Goal: Task Accomplishment & Management: Use online tool/utility

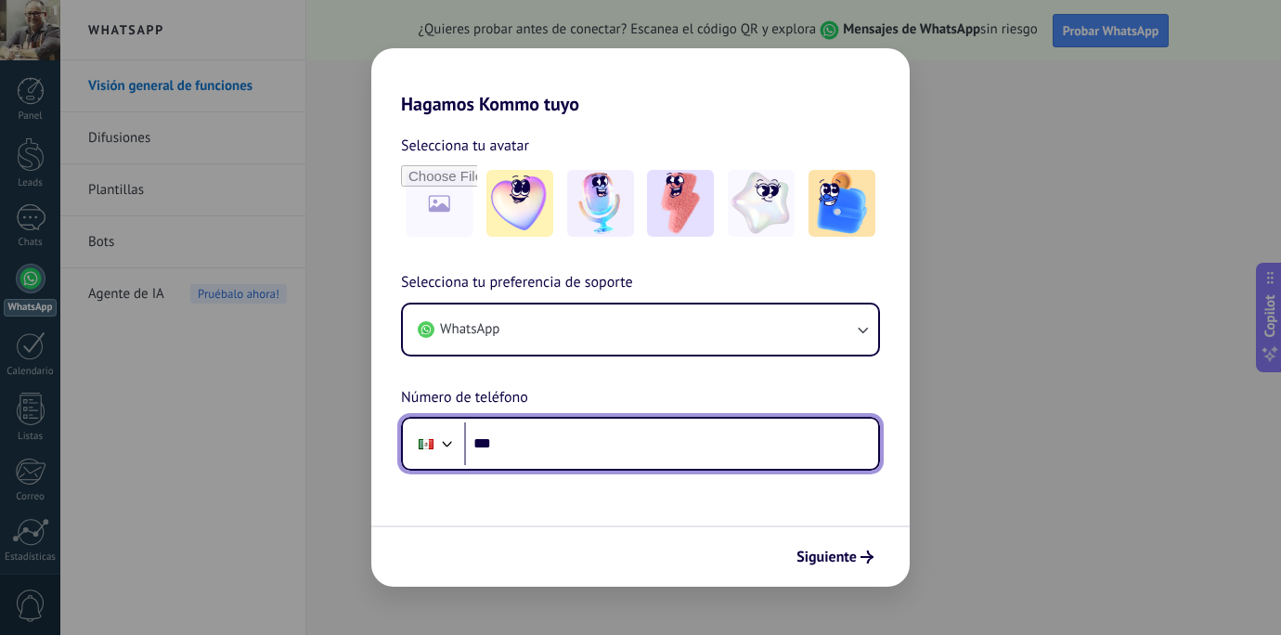
click at [543, 448] on input "***" at bounding box center [671, 443] width 414 height 43
type input "**********"
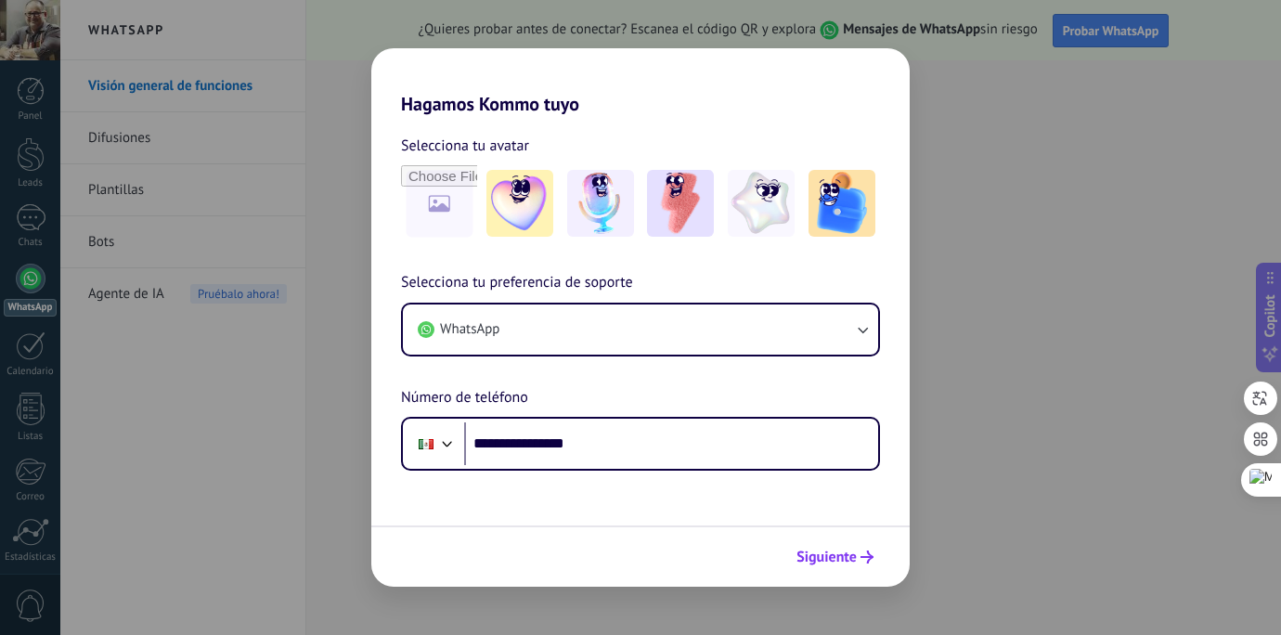
click at [849, 561] on span "Siguiente" at bounding box center [827, 557] width 60 height 13
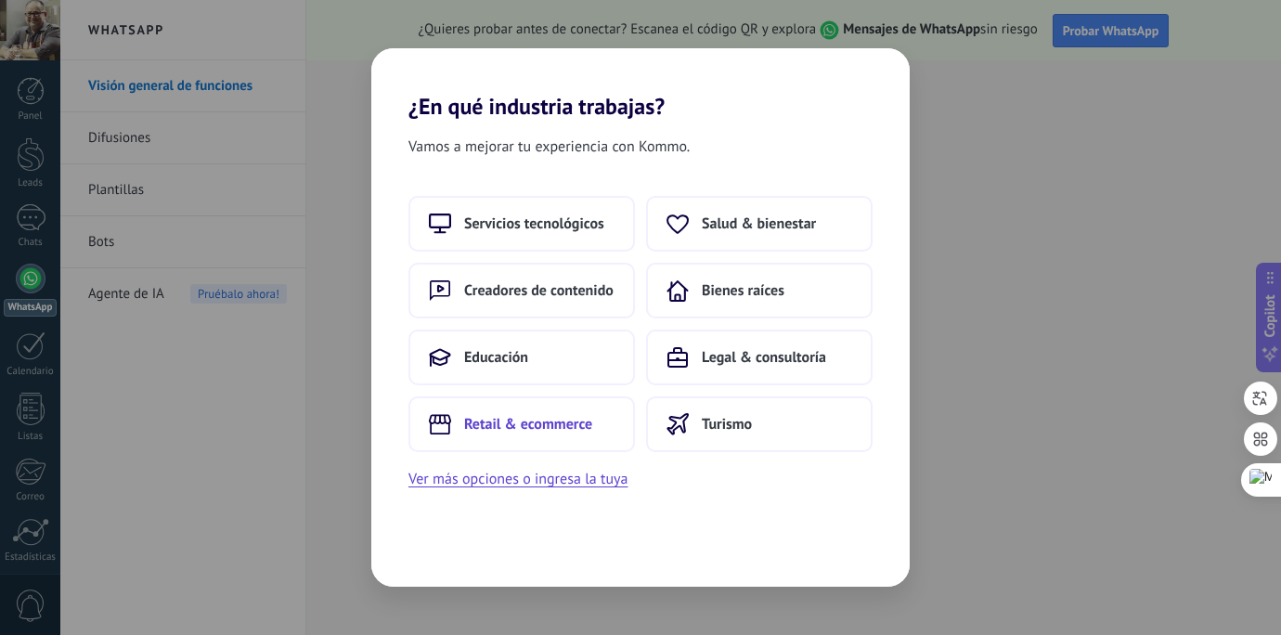
click at [559, 429] on span "Retail & ecommerce" at bounding box center [528, 424] width 128 height 19
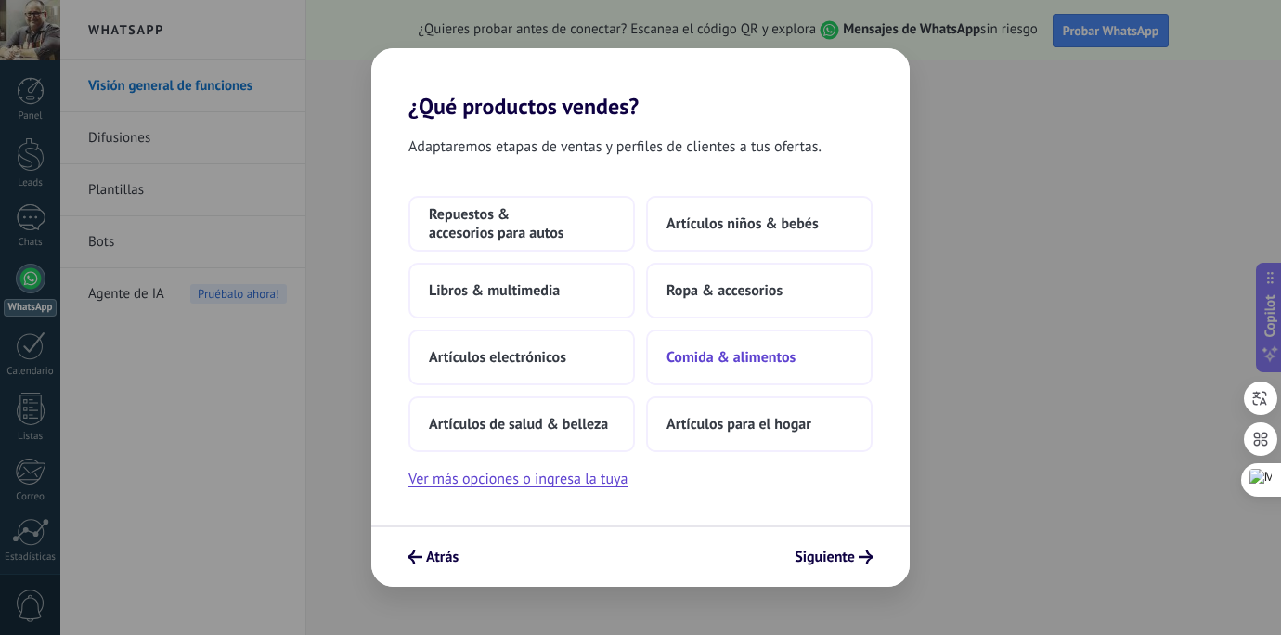
click at [750, 355] on span "Comida & alimentos" at bounding box center [731, 357] width 129 height 19
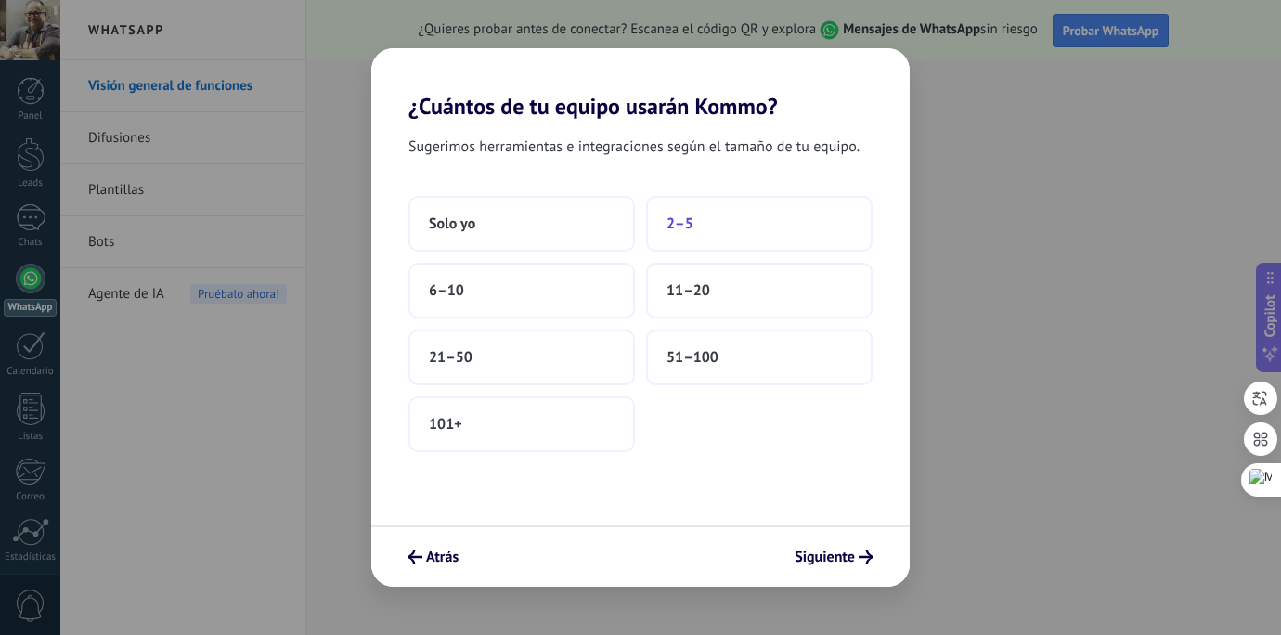
click at [709, 230] on button "2–5" at bounding box center [759, 224] width 227 height 56
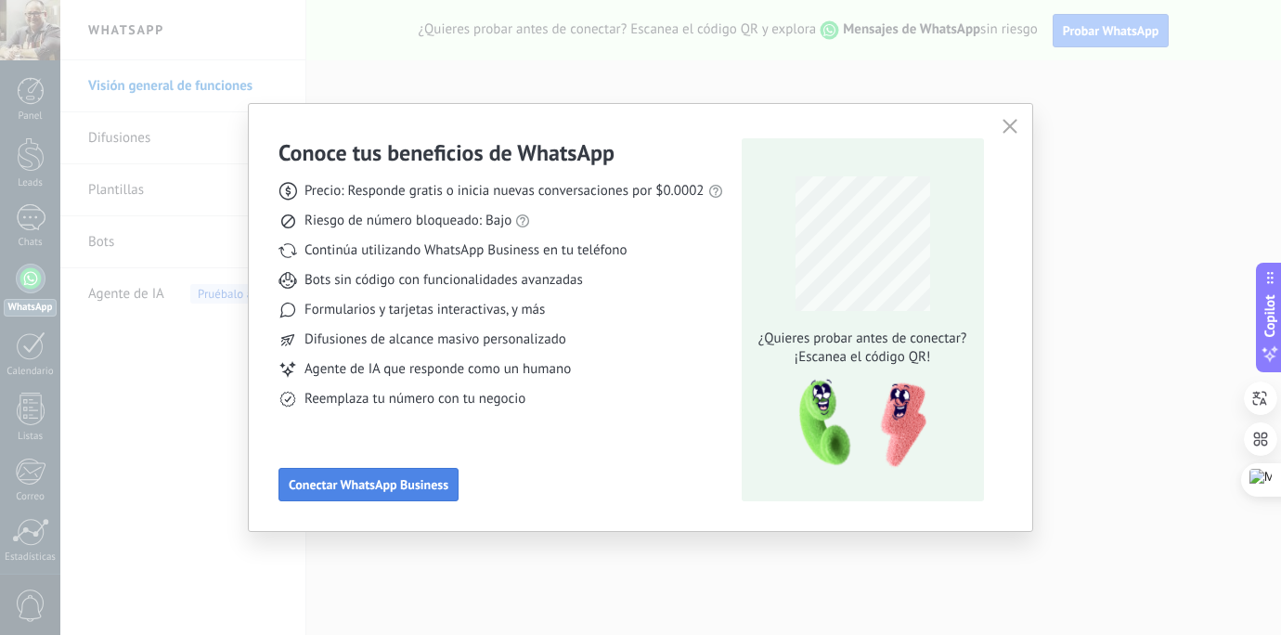
click at [385, 483] on span "Conectar WhatsApp Business" at bounding box center [369, 484] width 160 height 13
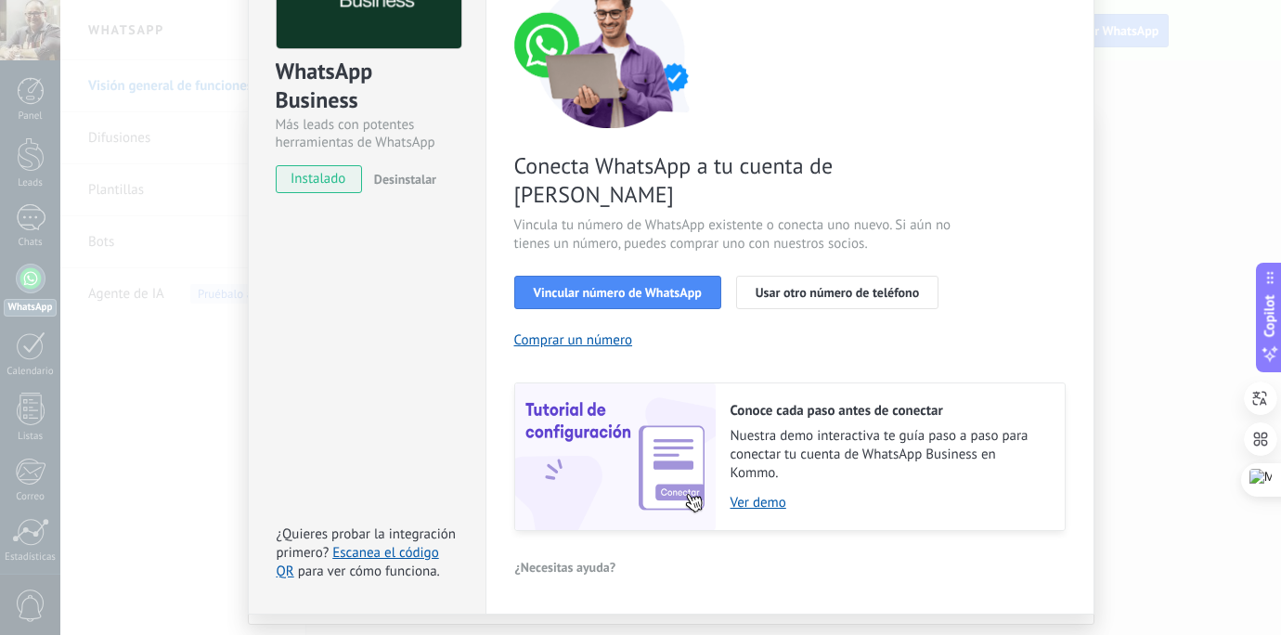
scroll to position [189, 0]
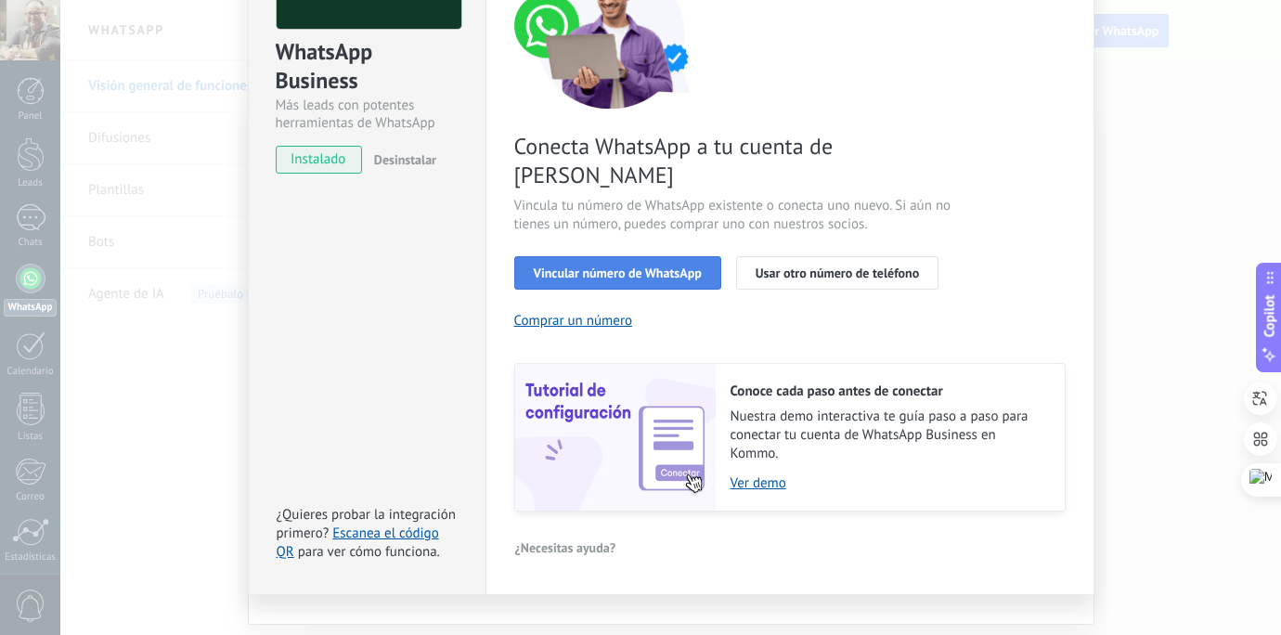
click at [655, 266] on span "Vincular número de WhatsApp" at bounding box center [618, 272] width 168 height 13
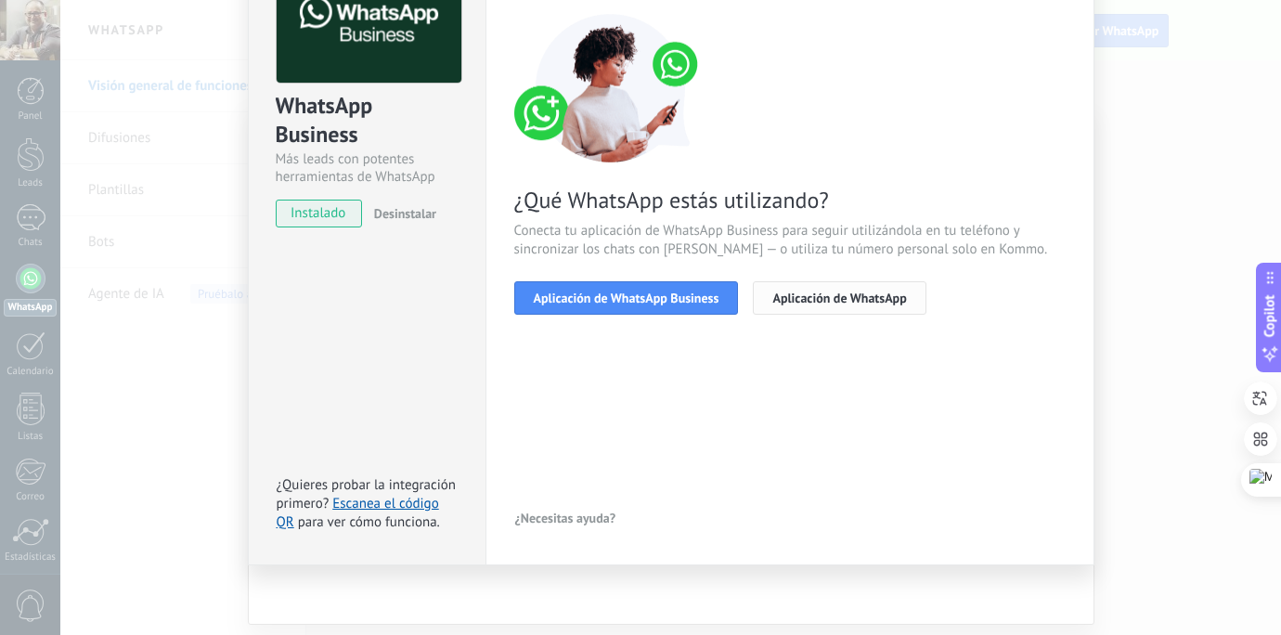
click at [893, 303] on span "Aplicación de WhatsApp" at bounding box center [839, 298] width 134 height 13
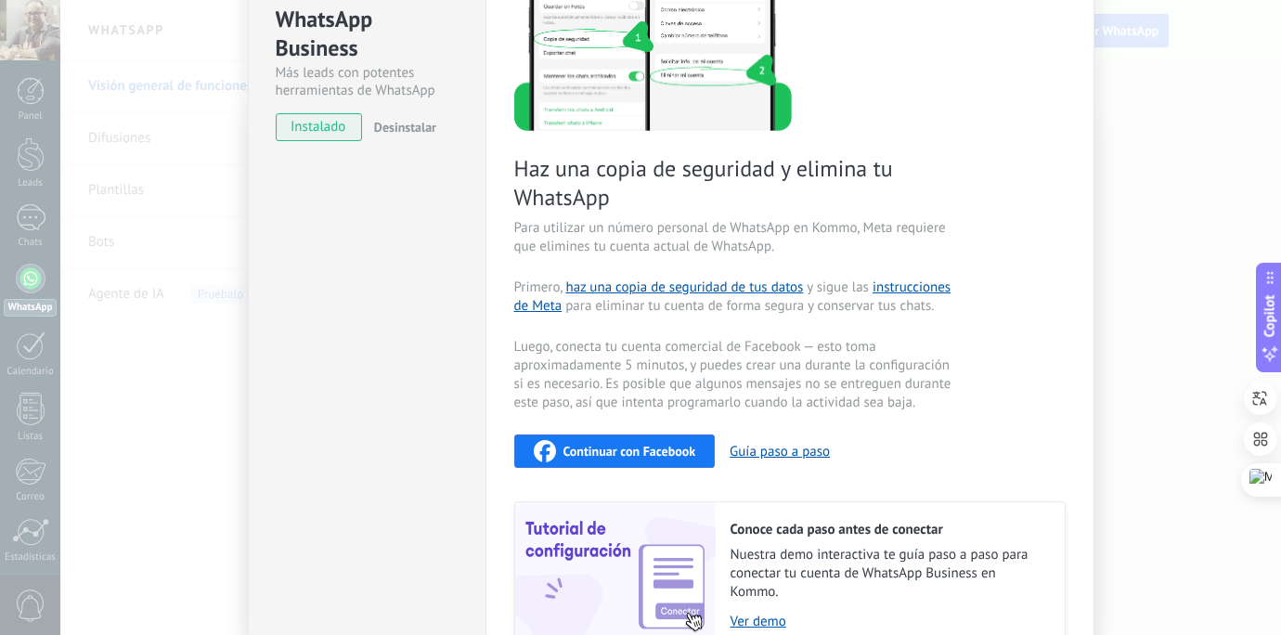
scroll to position [0, 0]
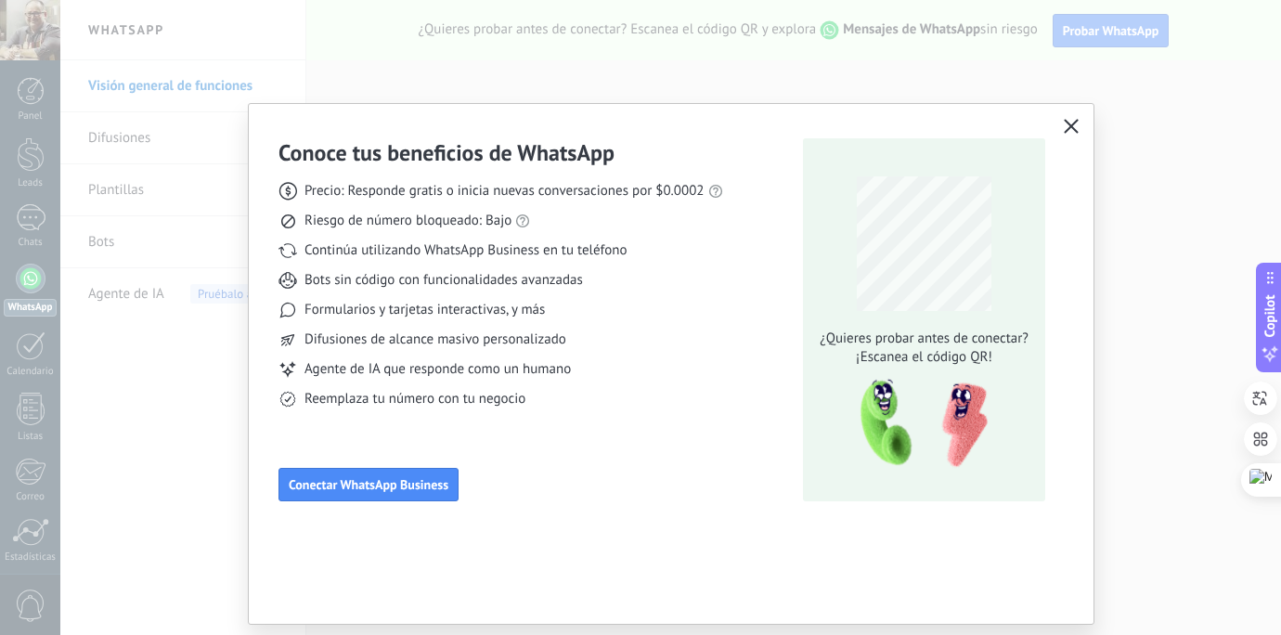
click at [1080, 124] on button "button" at bounding box center [1071, 127] width 24 height 26
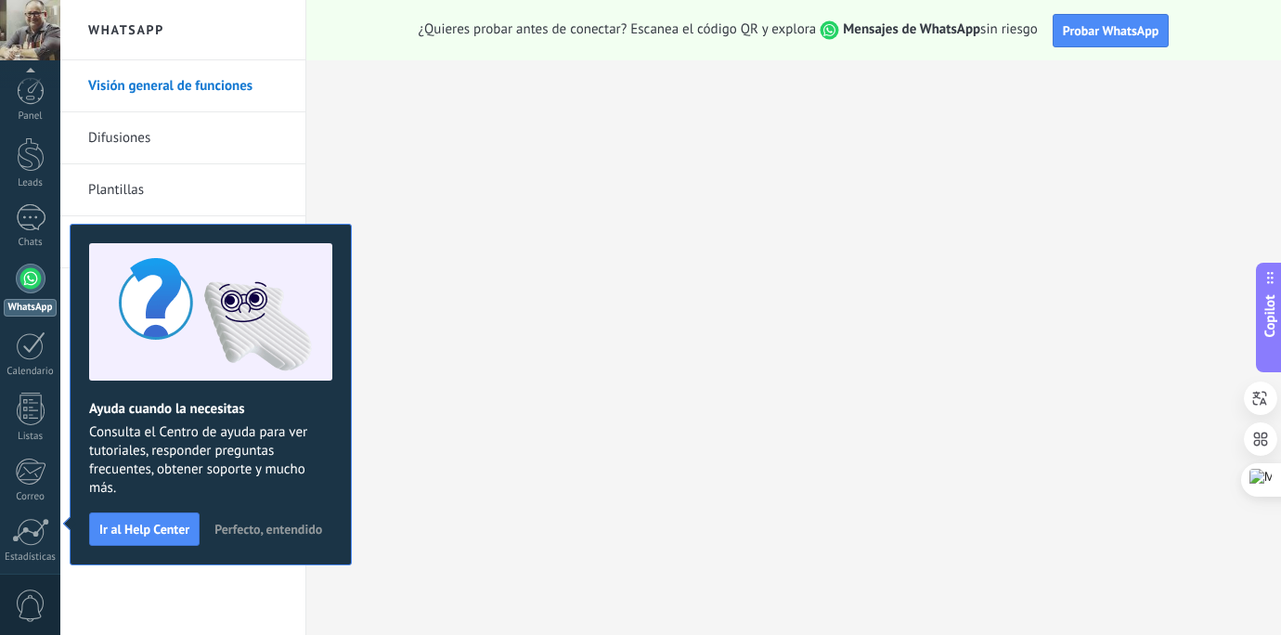
scroll to position [137, 0]
click at [296, 525] on span "Perfecto, entendido" at bounding box center [268, 529] width 108 height 13
